Goal: Information Seeking & Learning: Learn about a topic

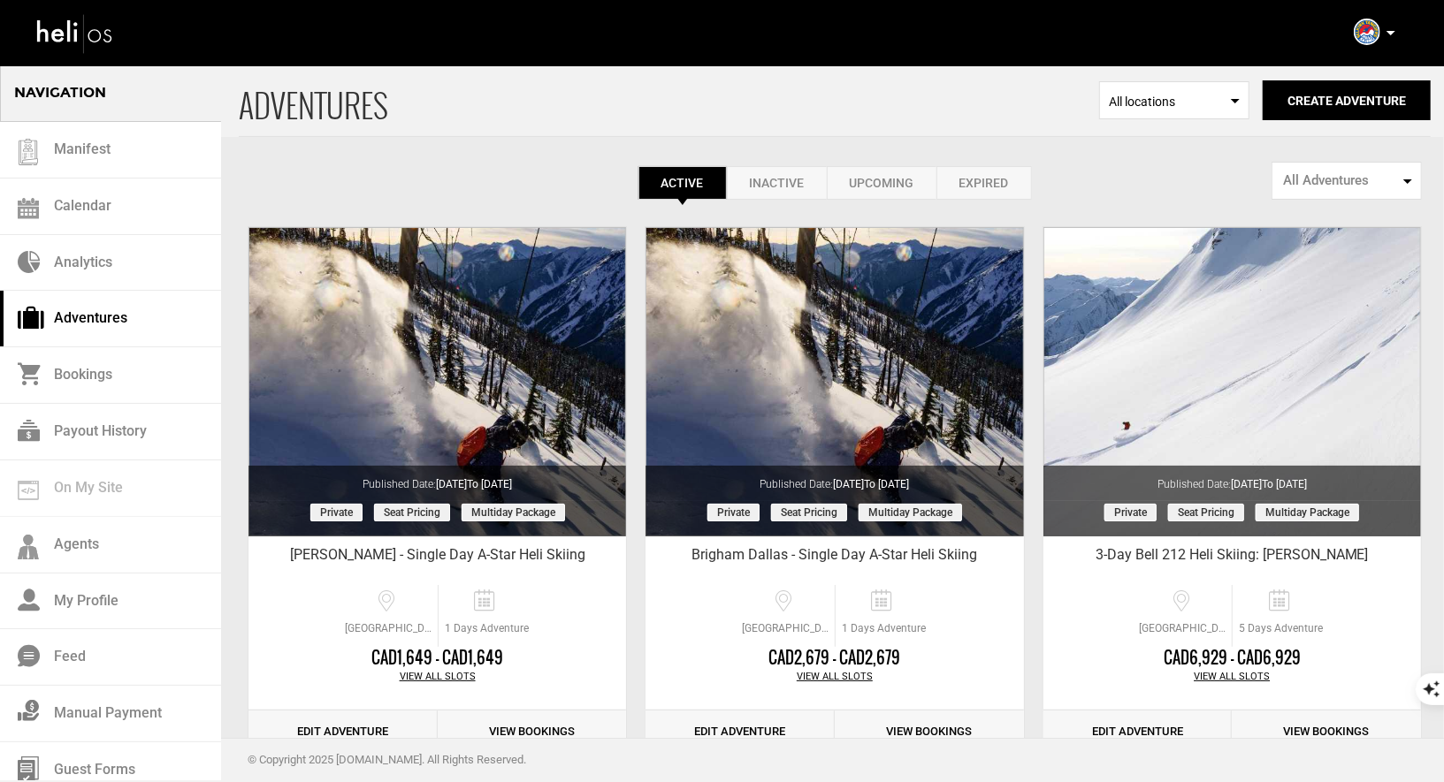
click at [1393, 33] on icon at bounding box center [1390, 33] width 9 height 4
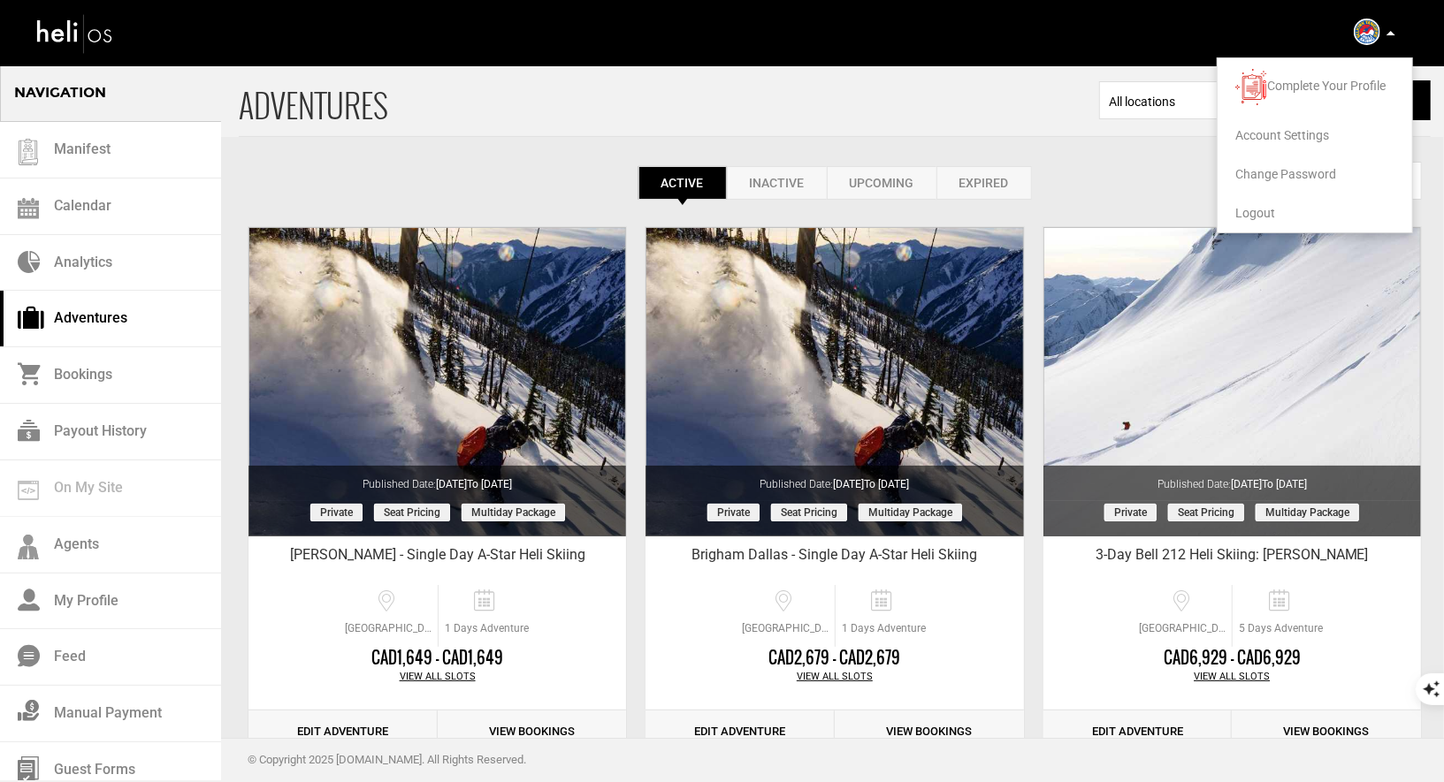
click at [1271, 215] on span "Logout" at bounding box center [1255, 213] width 40 height 14
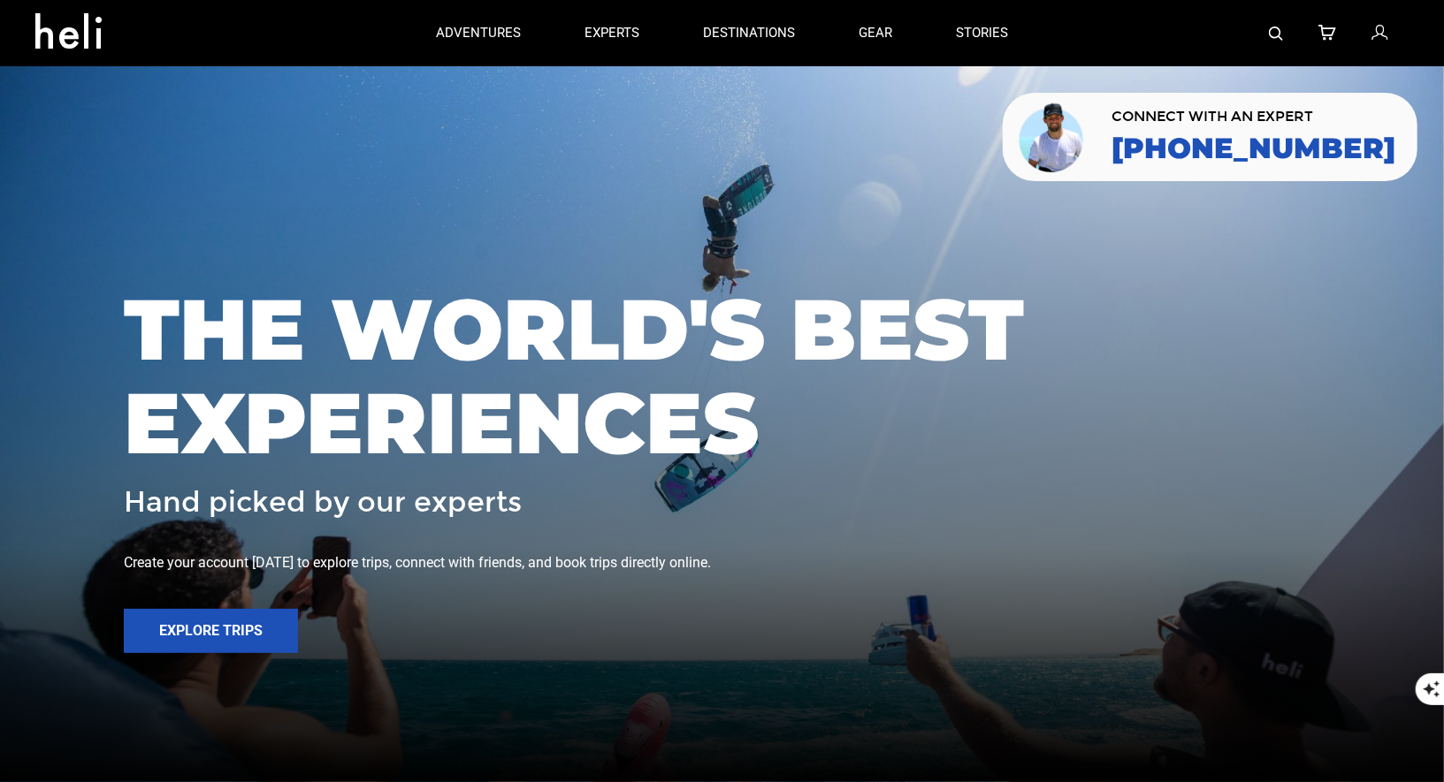
click at [1282, 41] on link at bounding box center [1276, 33] width 14 height 66
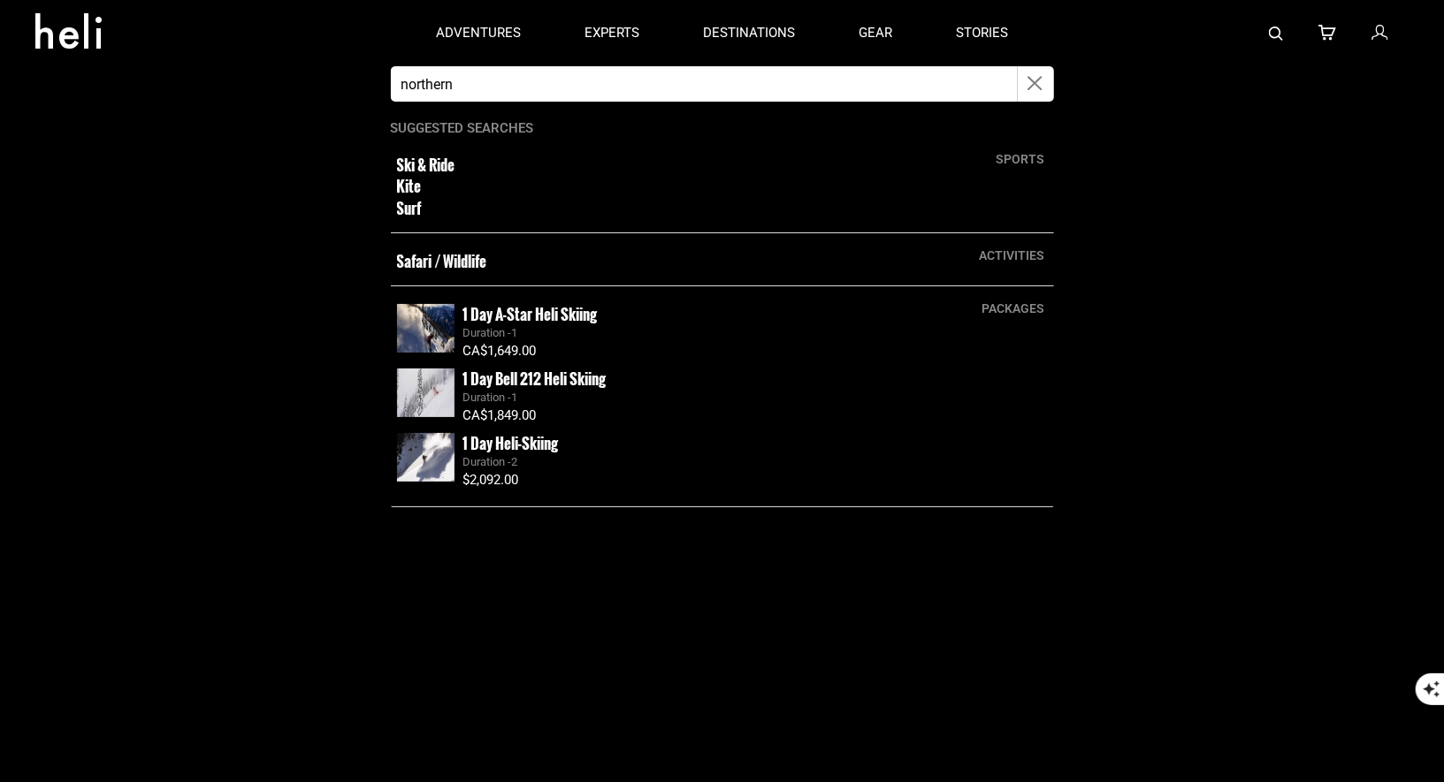
type input "Northern Escape heli"
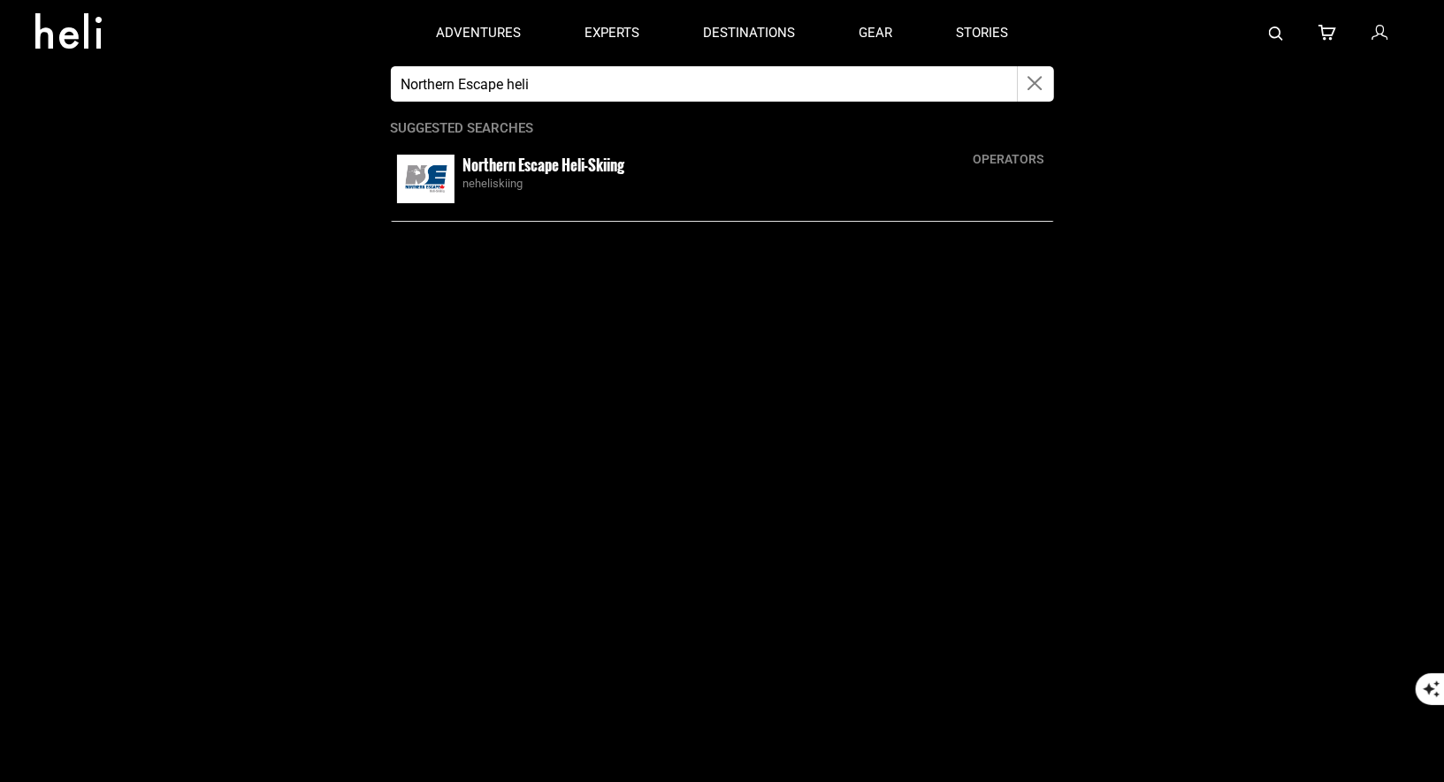
click at [557, 170] on small "Northern Escape Heli-Skiing" at bounding box center [544, 165] width 162 height 22
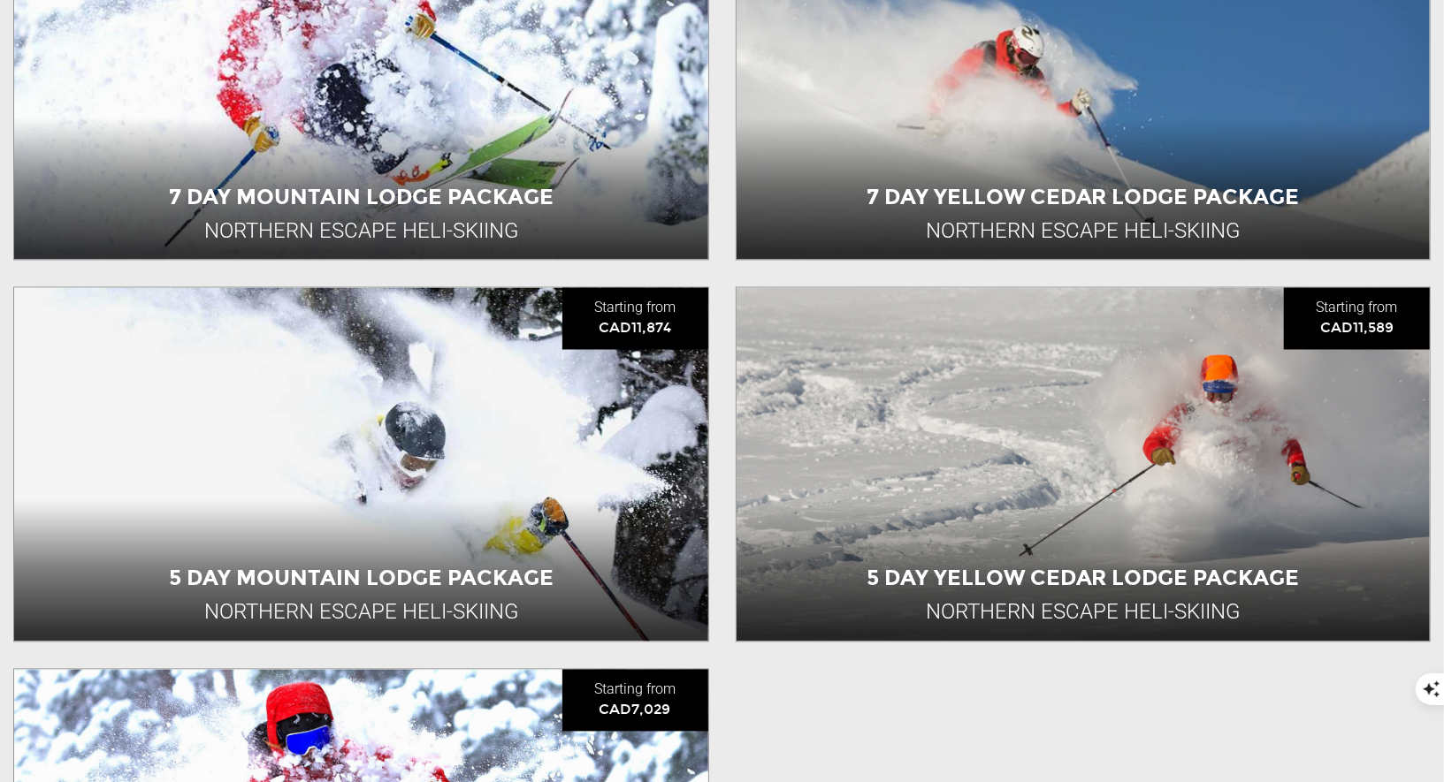
scroll to position [2156, 0]
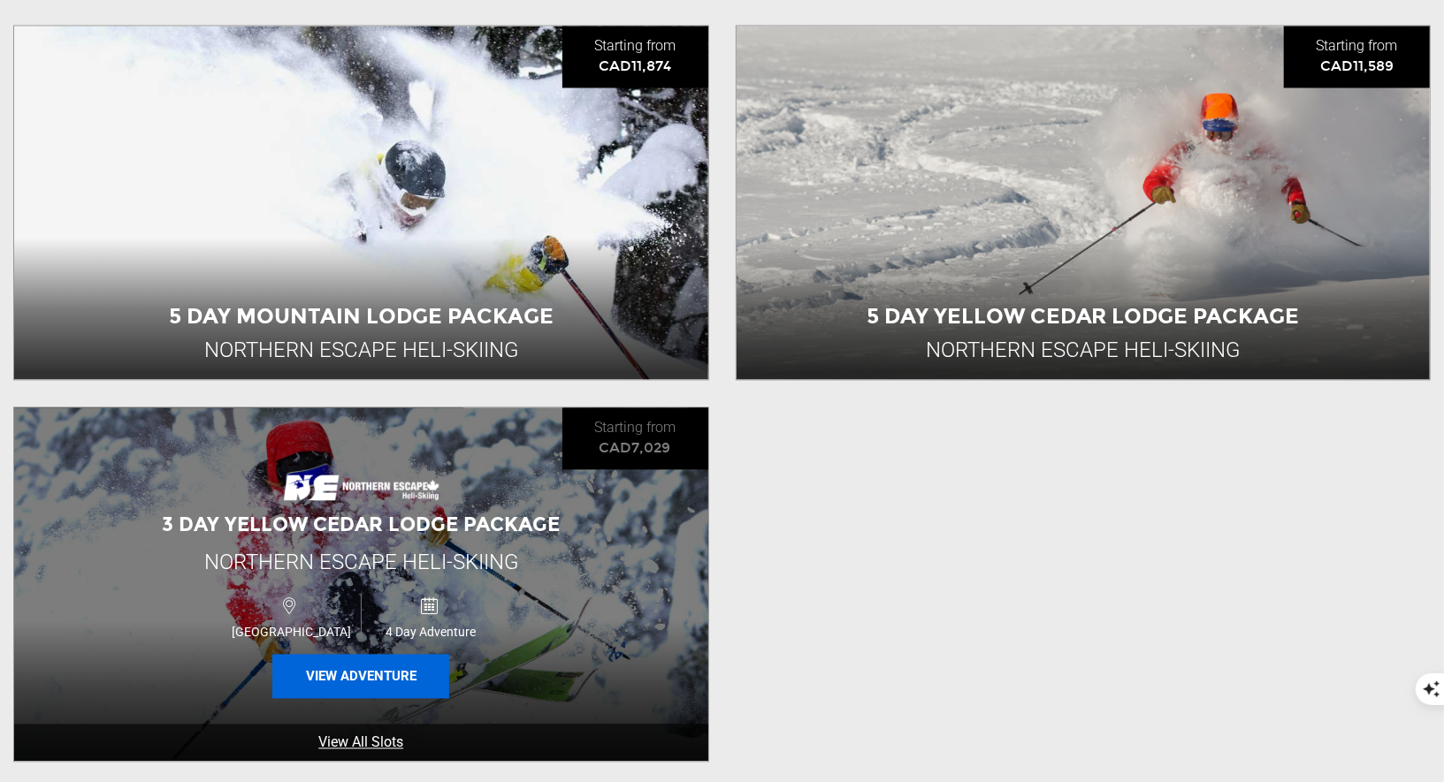
click at [362, 678] on button "View Adventure" at bounding box center [360, 677] width 177 height 44
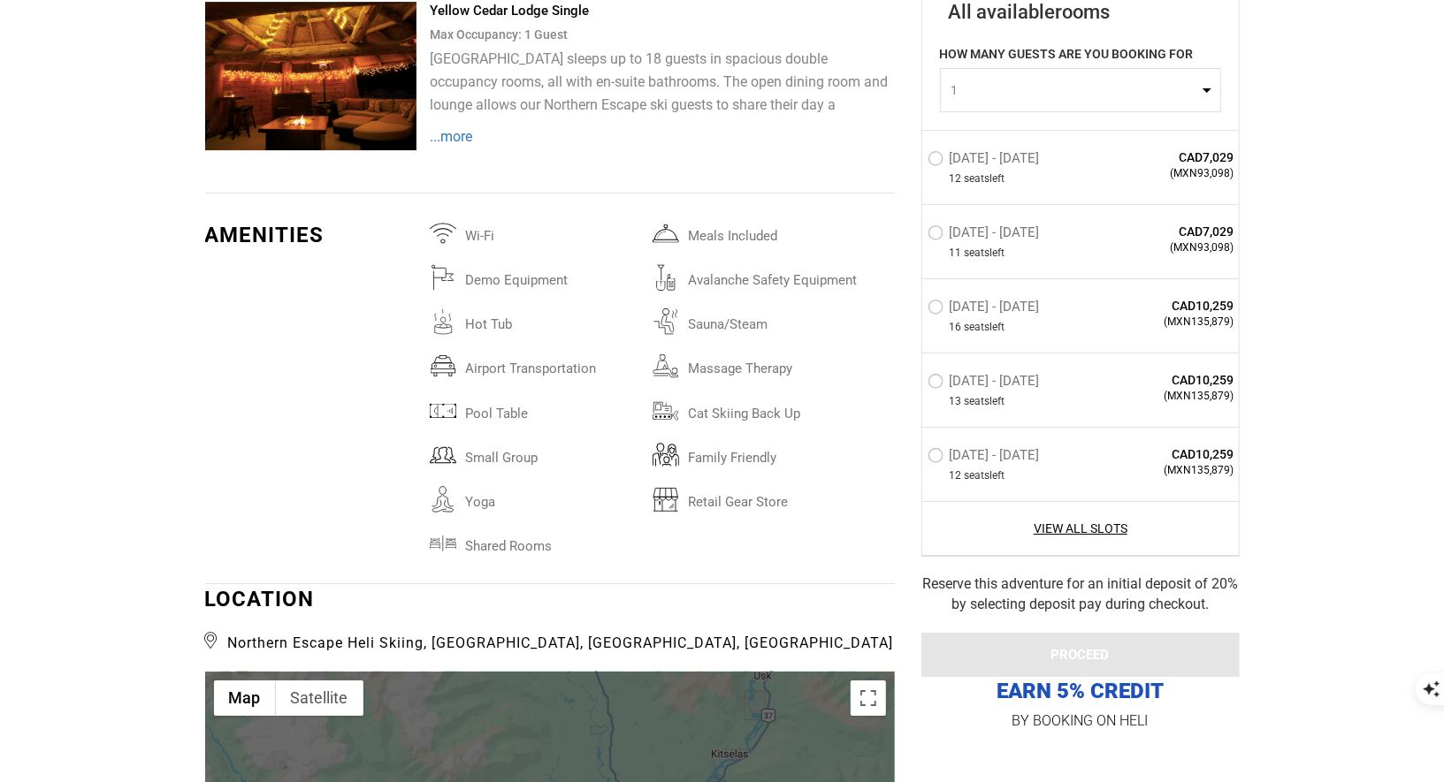
scroll to position [4600, 0]
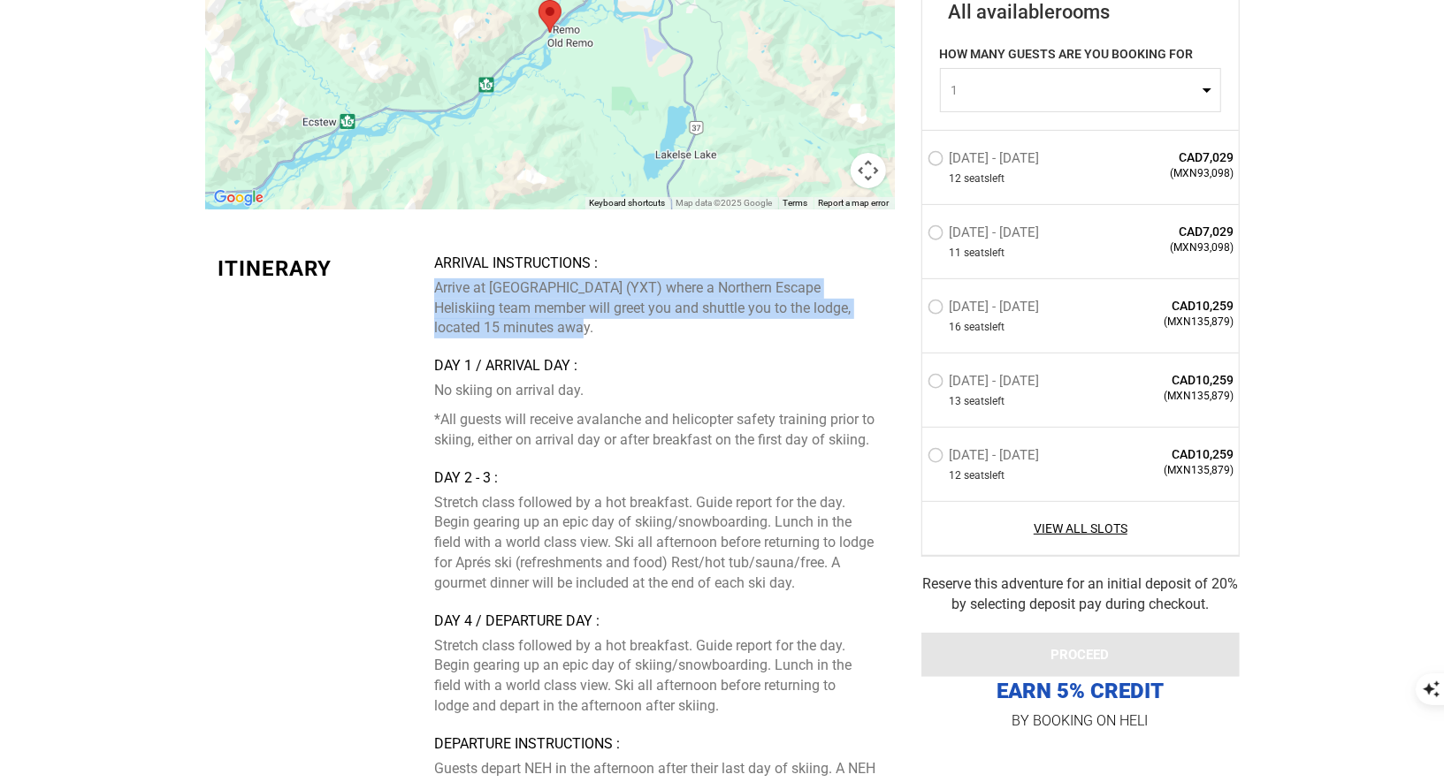
drag, startPoint x: 544, startPoint y: 321, endPoint x: 439, endPoint y: 288, distance: 109.3
click at [439, 288] on p "Arrive at [GEOGRAPHIC_DATA] (YXT) where a Northern Escape Heliskiing team membe…" at bounding box center [657, 309] width 447 height 61
copy p "Arrive at [GEOGRAPHIC_DATA] (YXT) where a Northern Escape Heliskiing team membe…"
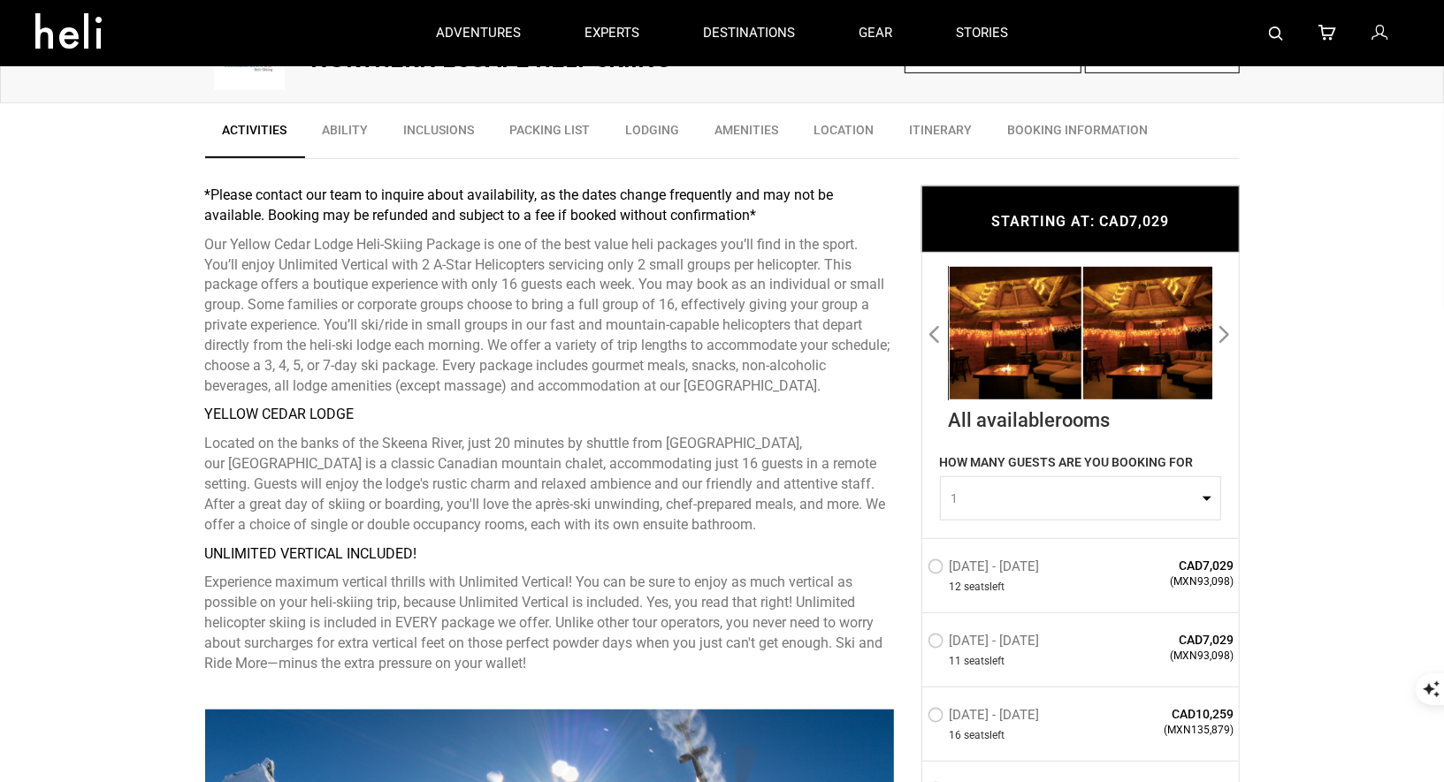
scroll to position [0, 0]
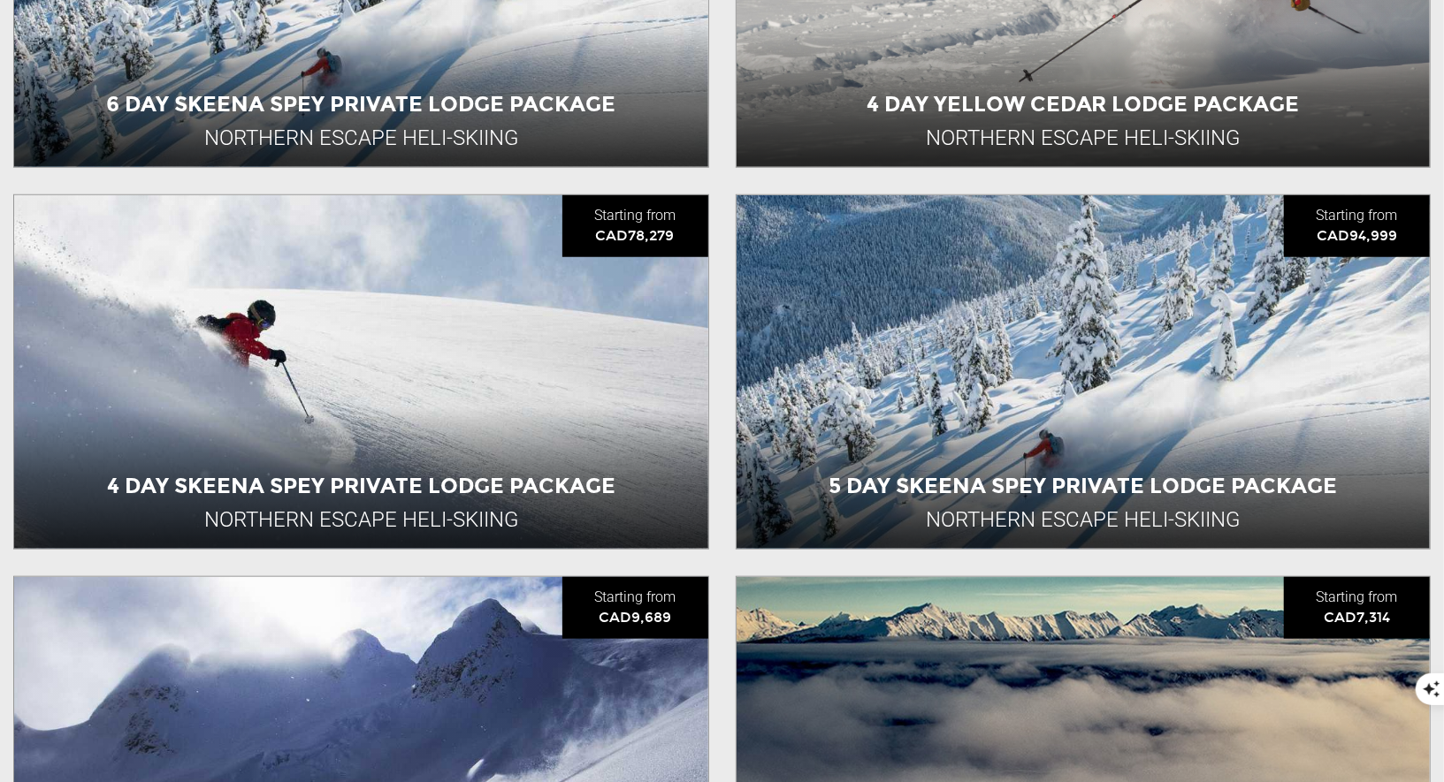
scroll to position [1135, 0]
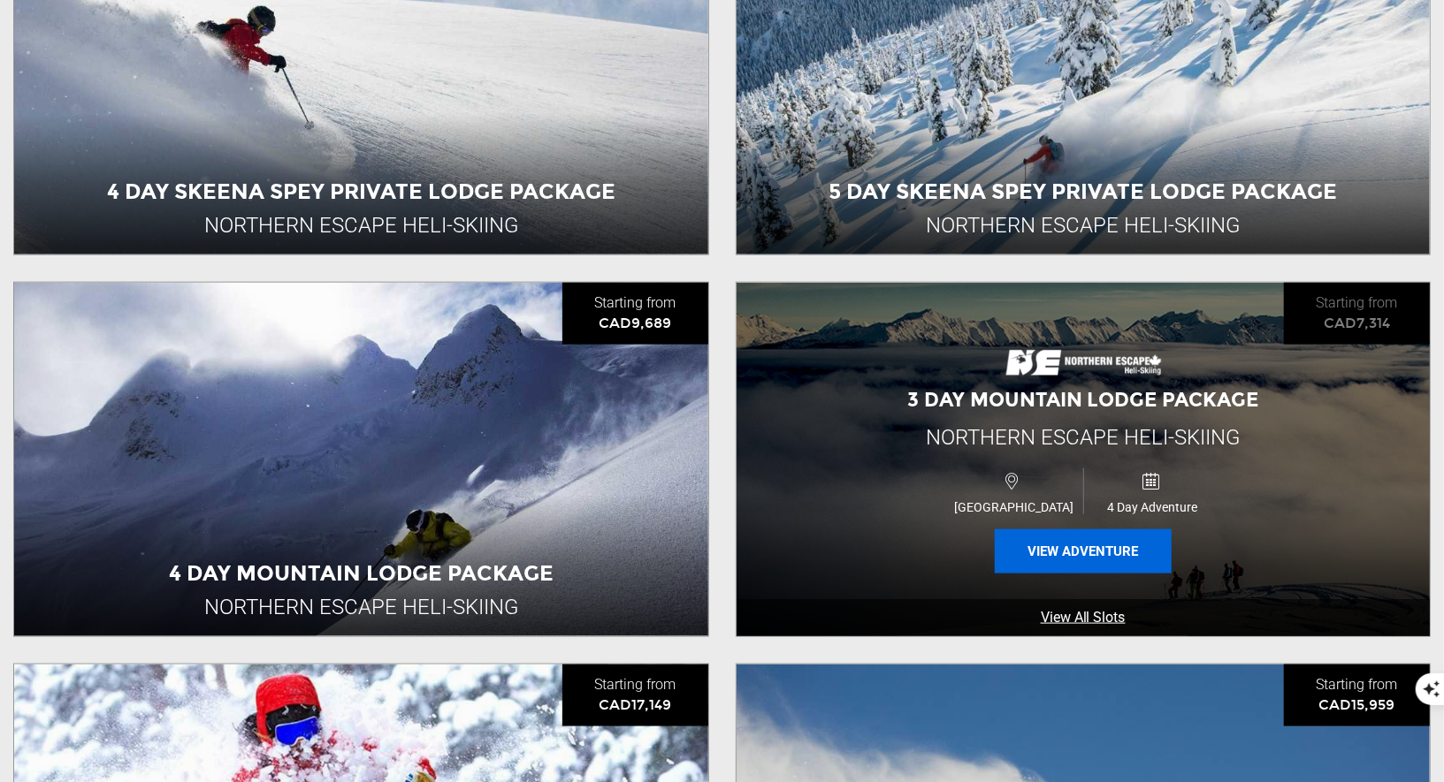
click at [1076, 539] on button "View Adventure" at bounding box center [1083, 552] width 177 height 44
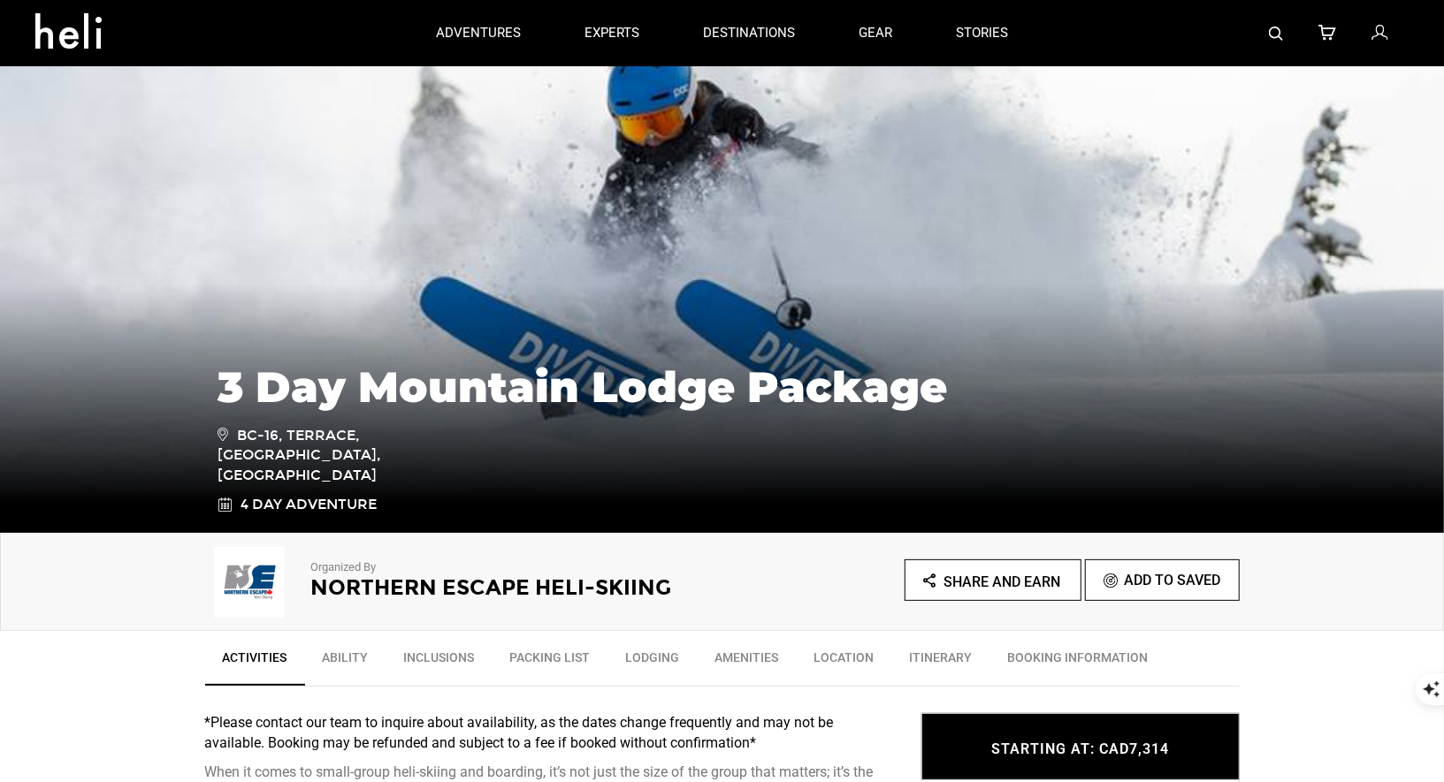
scroll to position [74, 0]
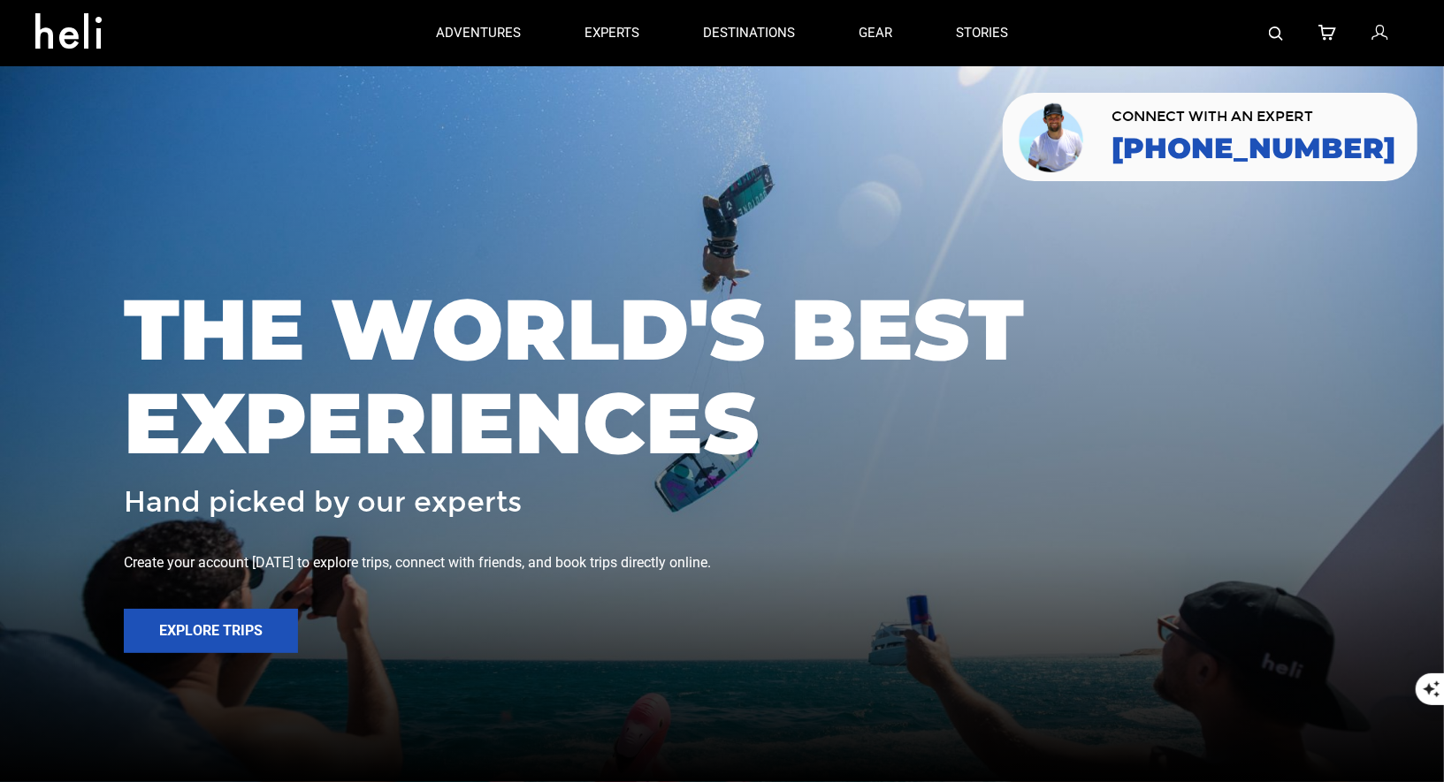
click at [1267, 31] on div at bounding box center [1224, 33] width 369 height 66
click at [1271, 33] on img at bounding box center [1276, 34] width 14 height 14
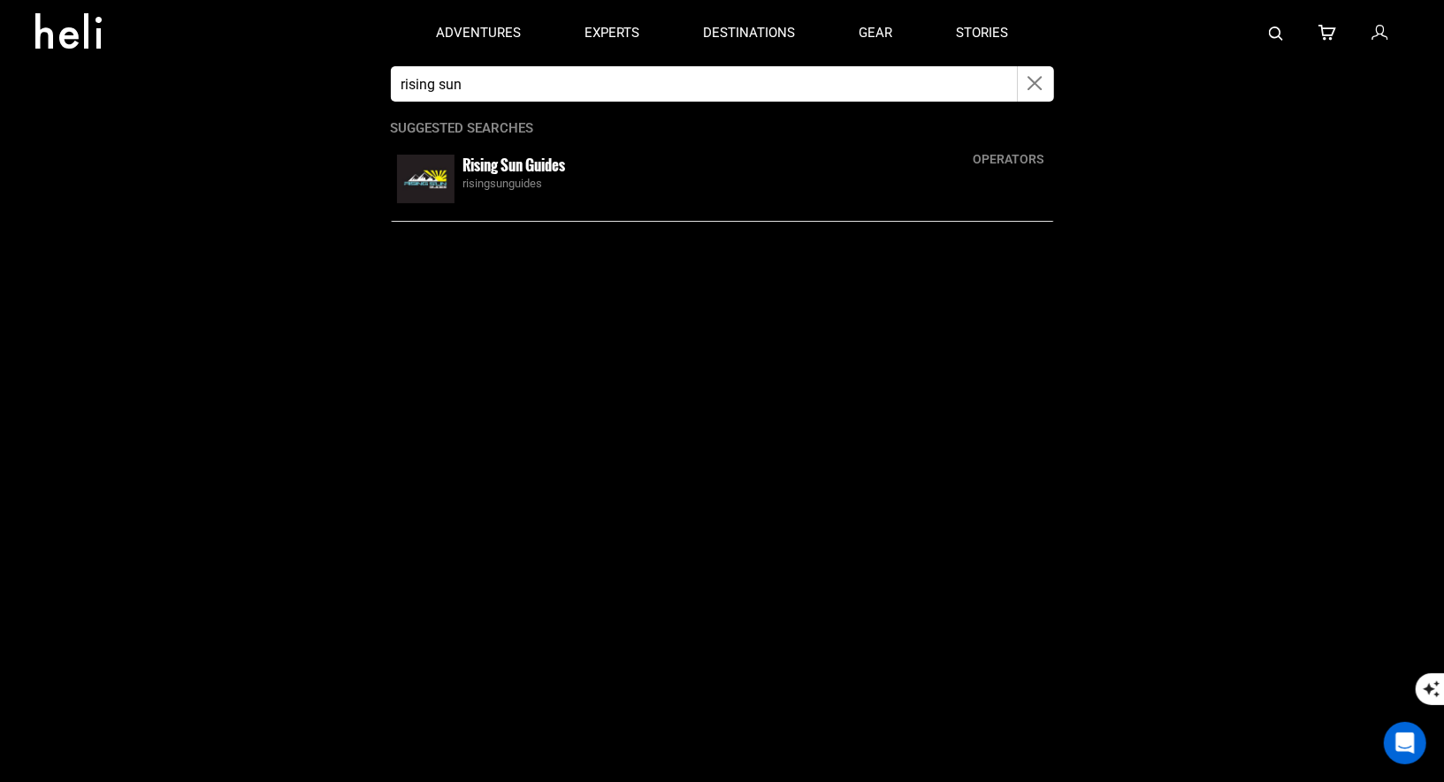
type input "rising sun"
click at [487, 162] on small "Rising Sun Guides" at bounding box center [514, 165] width 103 height 22
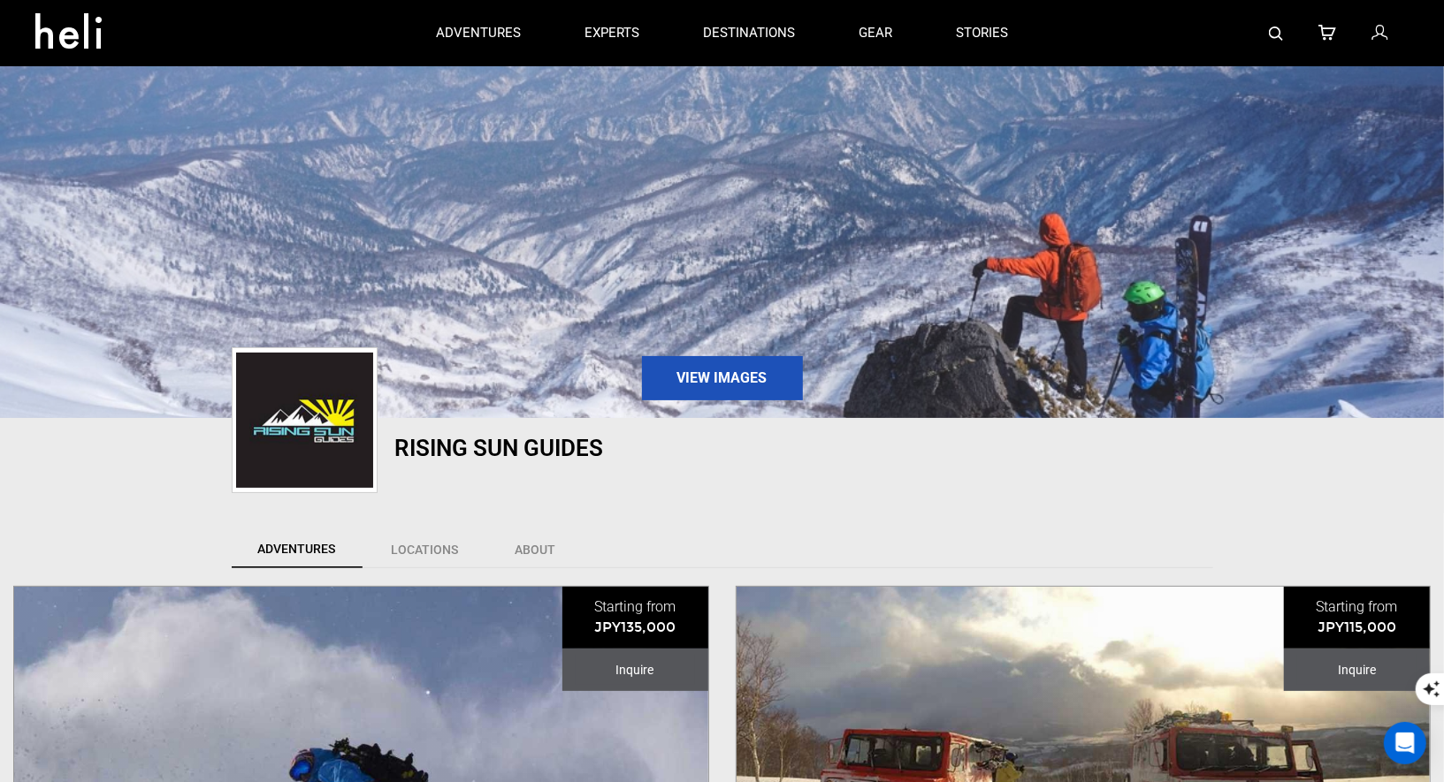
scroll to position [347, 0]
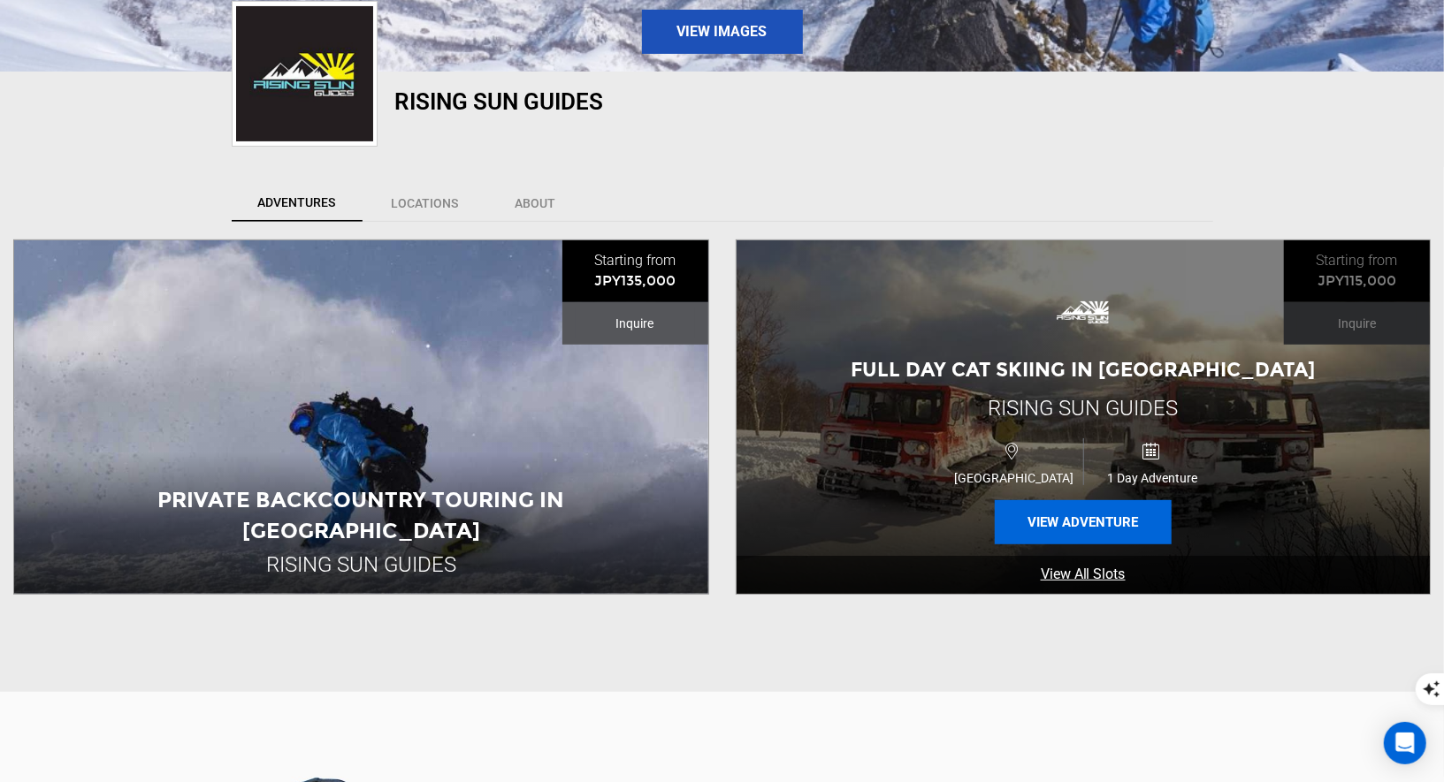
click at [1072, 528] on button "View Adventure" at bounding box center [1083, 522] width 177 height 44
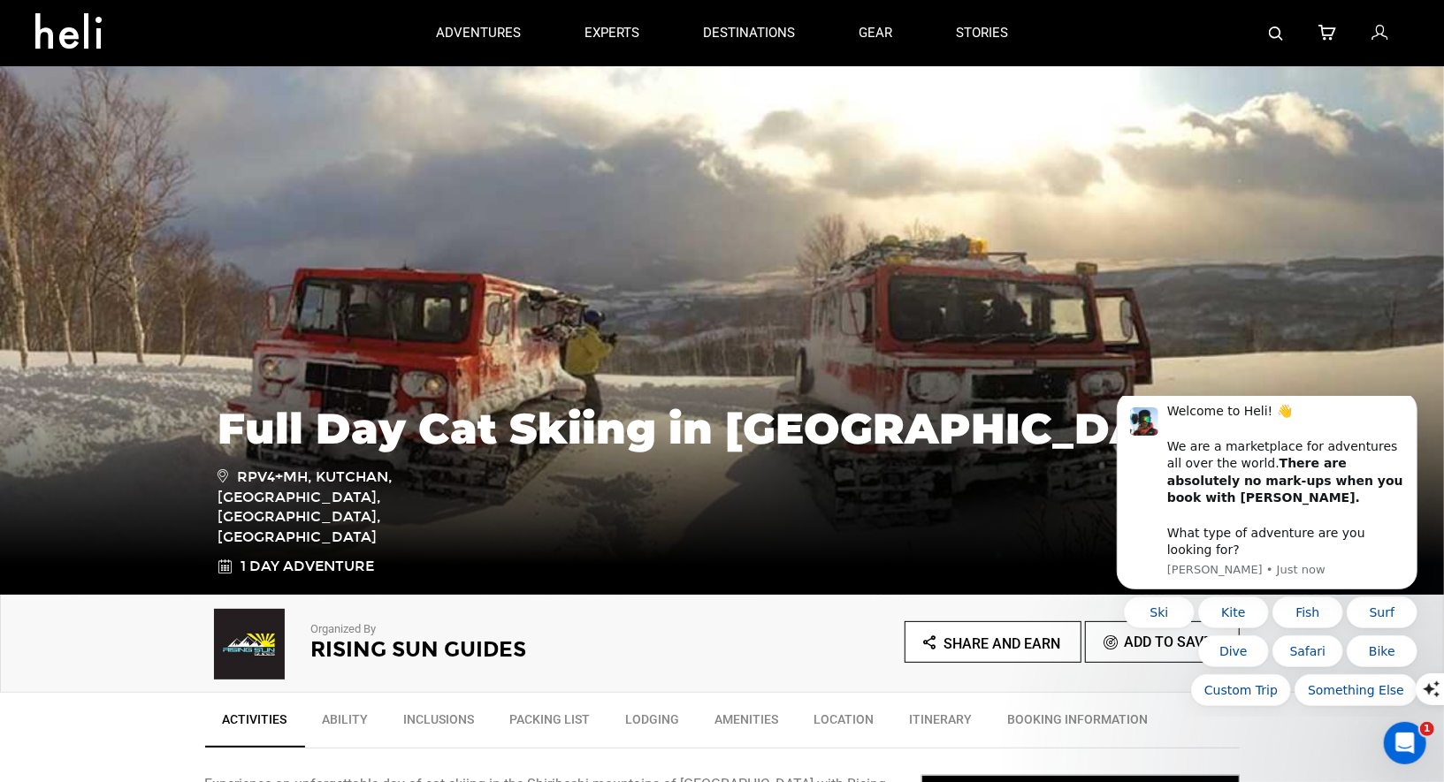
click at [1280, 32] on img at bounding box center [1276, 34] width 14 height 14
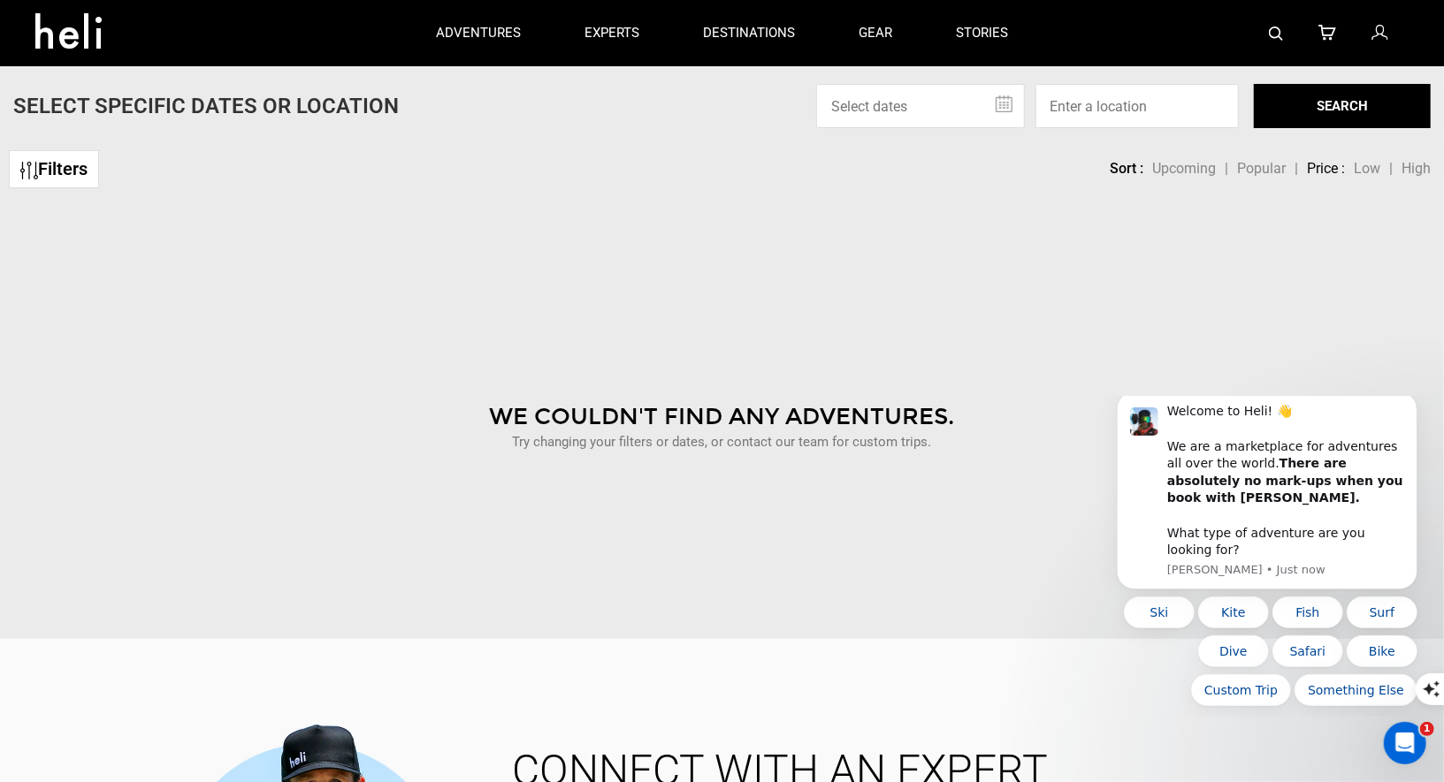
click at [1279, 28] on img at bounding box center [1276, 34] width 14 height 14
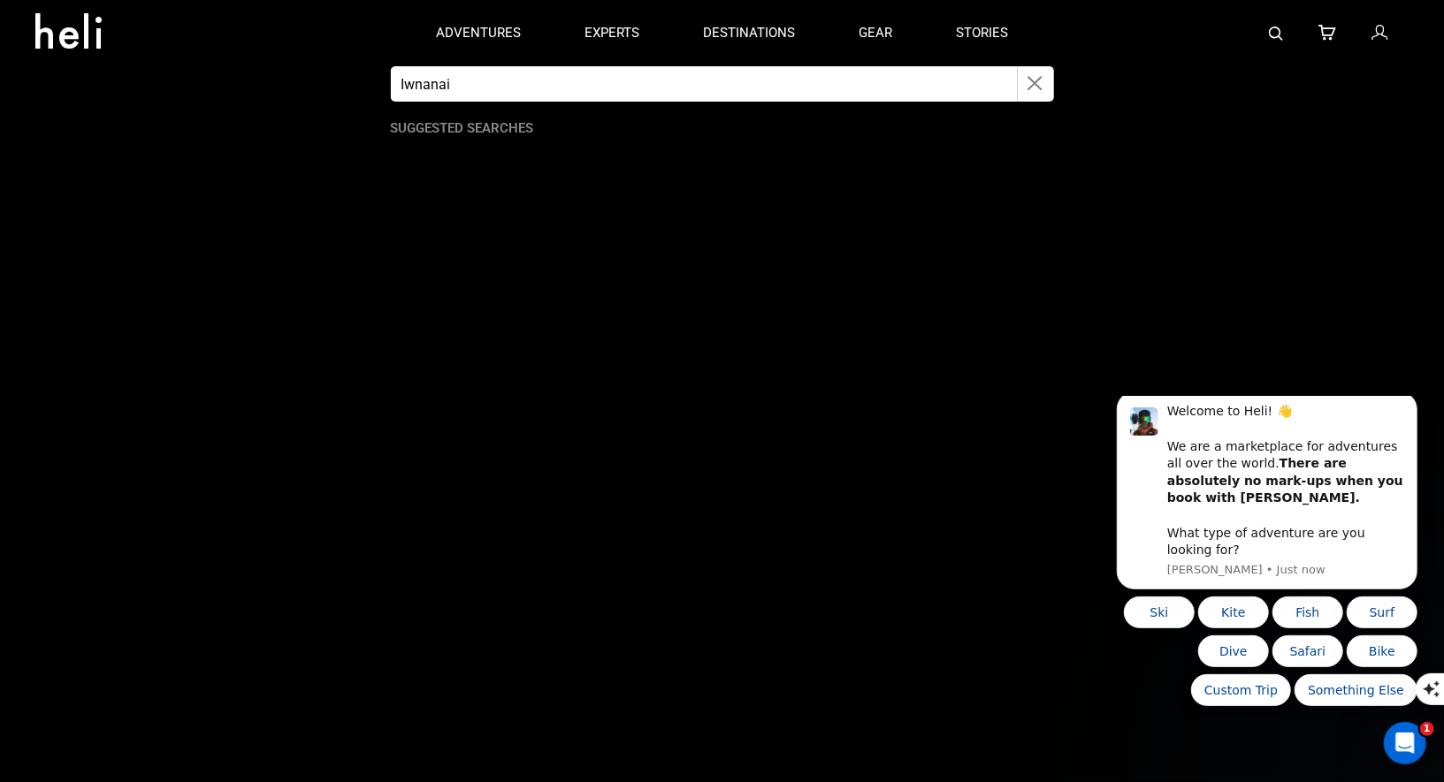
click at [646, 83] on input "Iwnanai" at bounding box center [704, 83] width 627 height 35
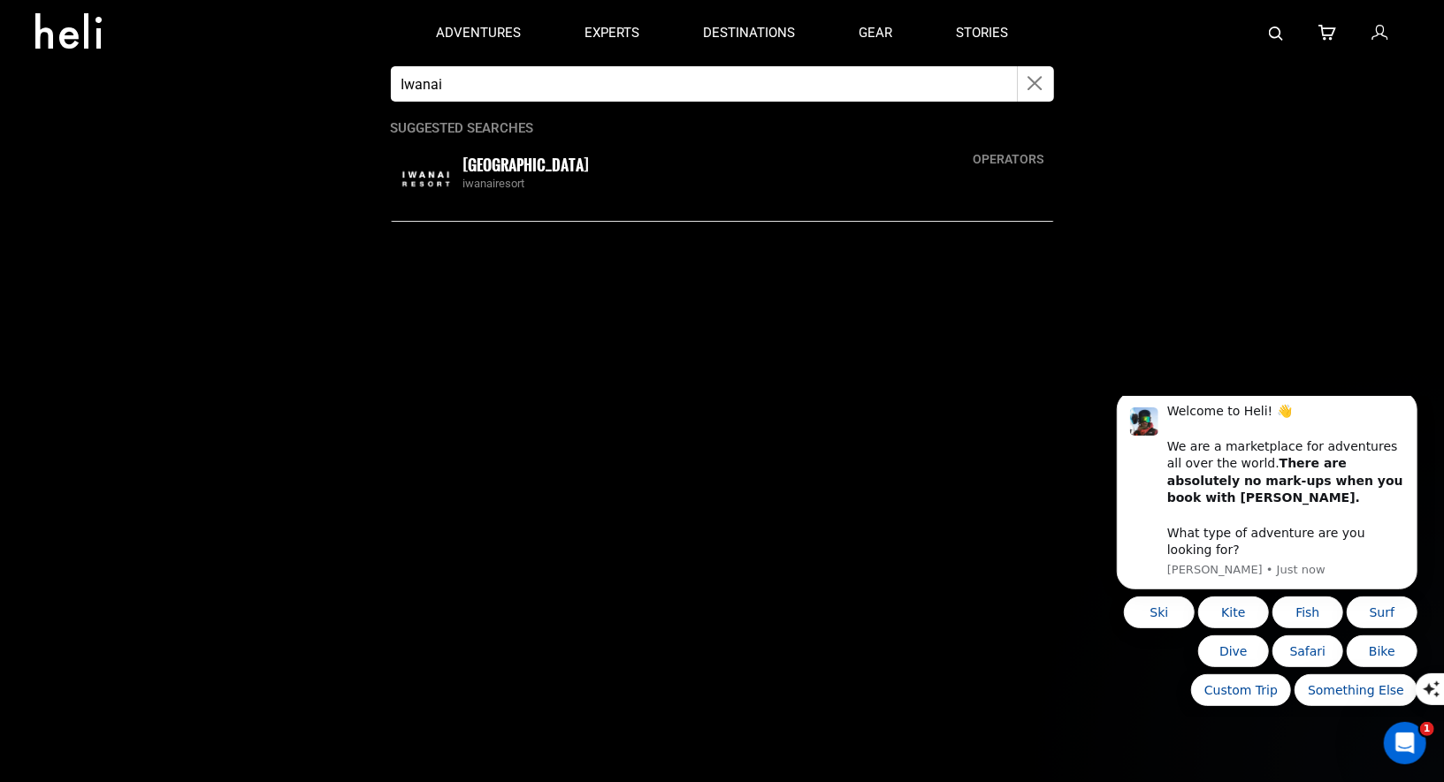
type input "Iwanai"
click at [497, 170] on small "Iwanai Resort" at bounding box center [526, 165] width 126 height 22
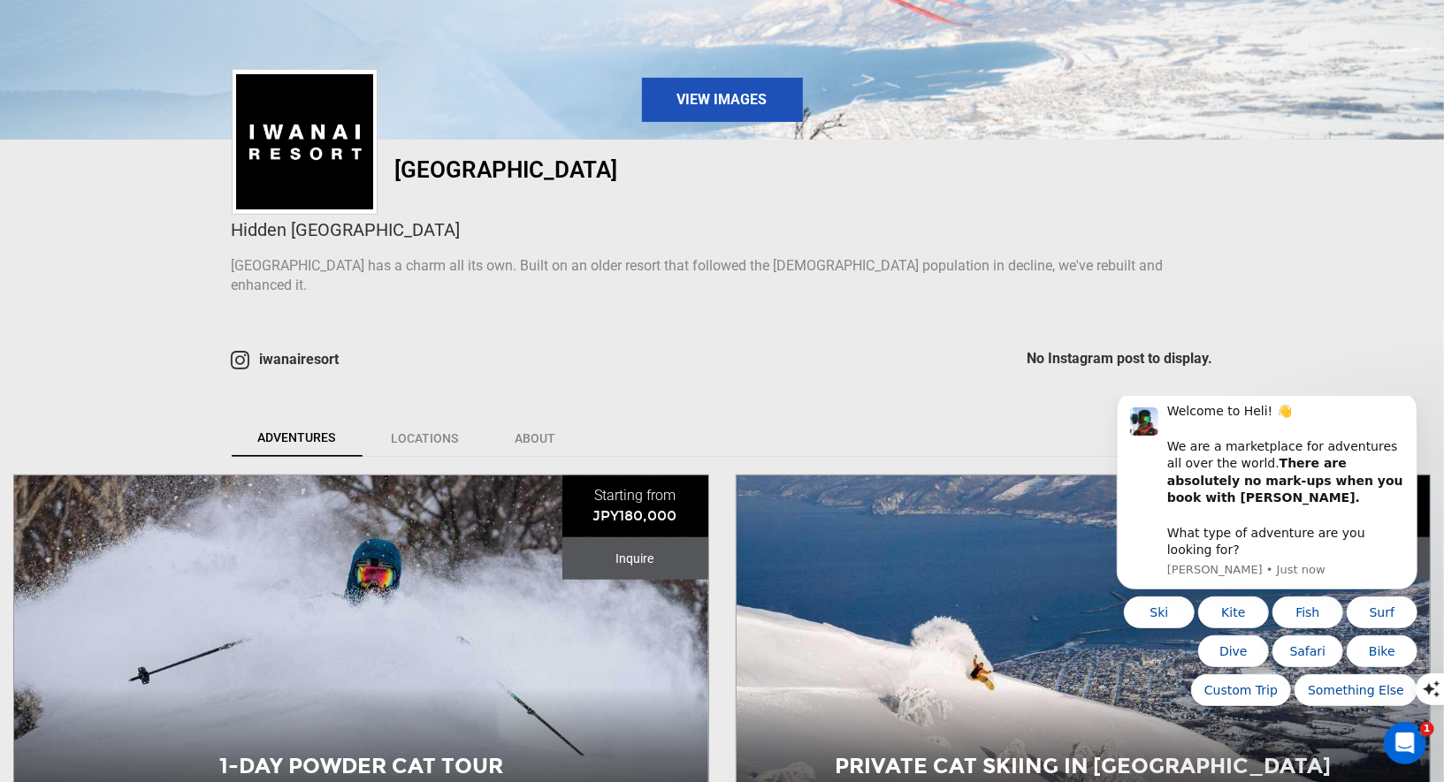
scroll to position [455, 0]
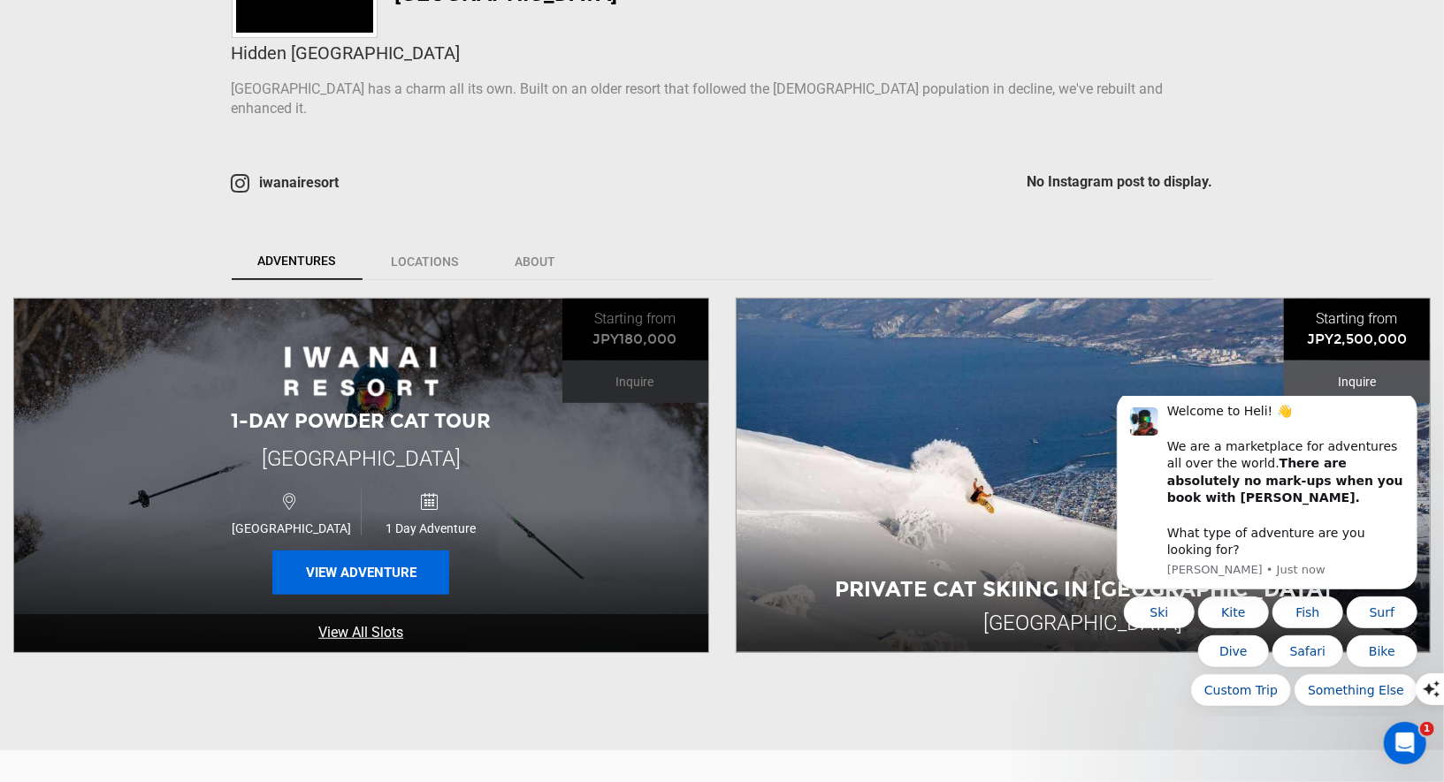
click at [363, 551] on button "View Adventure" at bounding box center [360, 573] width 177 height 44
